Goal: Navigation & Orientation: Find specific page/section

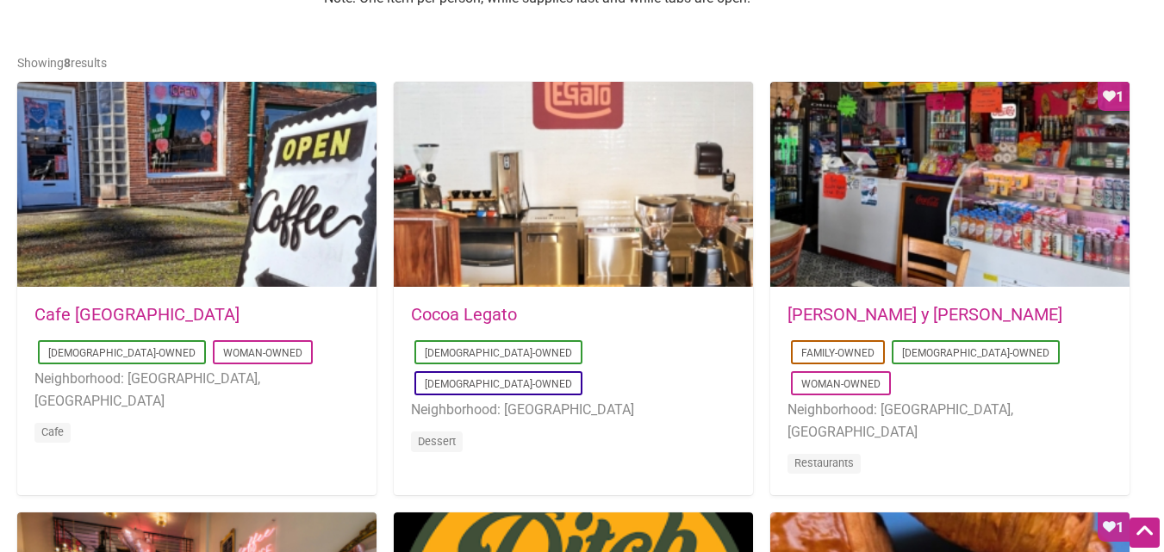
scroll to position [843, 0]
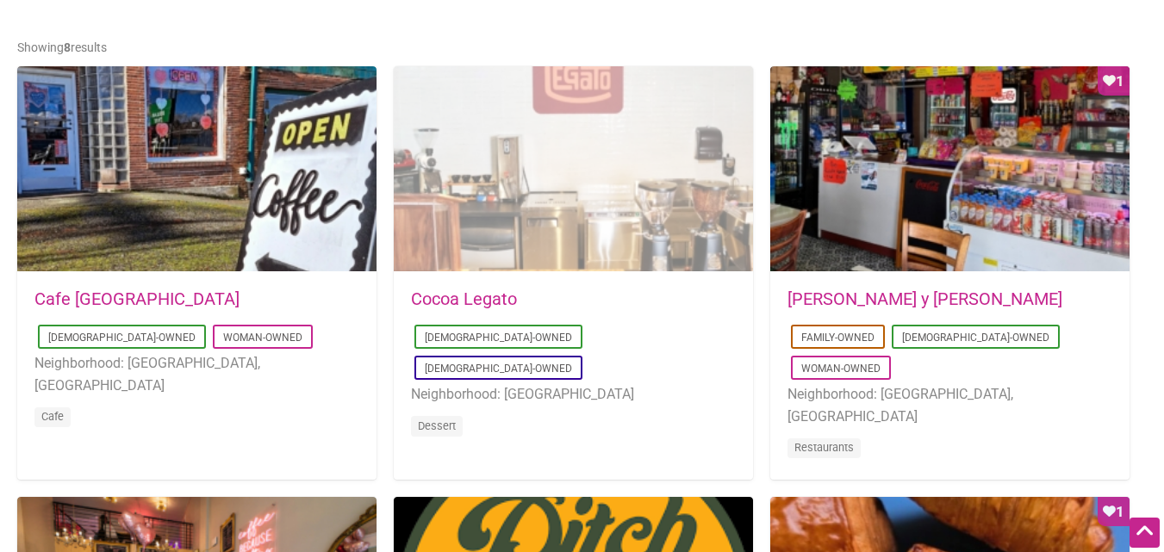
click at [593, 236] on div at bounding box center [573, 169] width 359 height 207
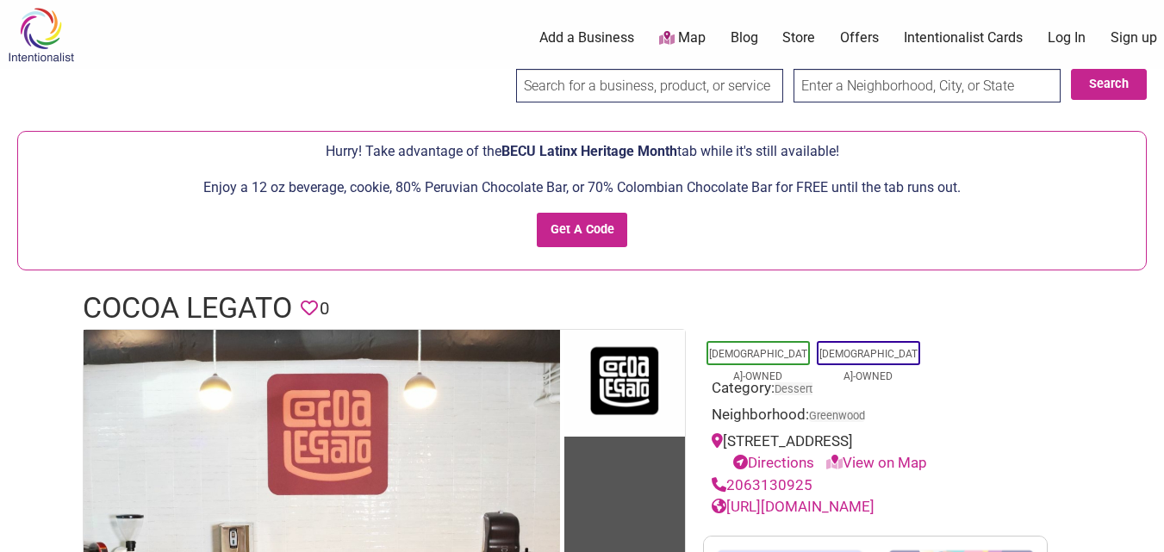
click at [1163, 102] on html "× Menu 0 Add a Business Map Blog Store Offers Intentionalist Cards Buy Black Ca…" at bounding box center [582, 276] width 1164 height 552
